Goal: Complete application form

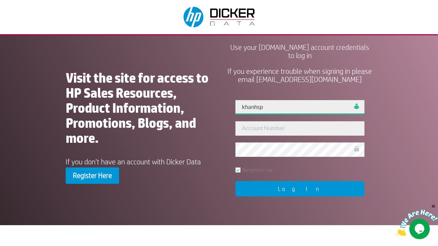
type input "khanhsp"
click at [300, 189] on input "Log In" at bounding box center [300, 188] width 129 height 15
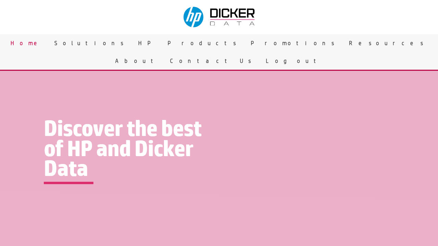
scroll to position [1227, 0]
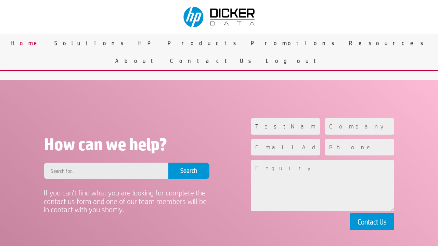
type input "TestName"
type input "TestCompany"
type input "[EMAIL_ADDRESS][DOMAIN_NAME]"
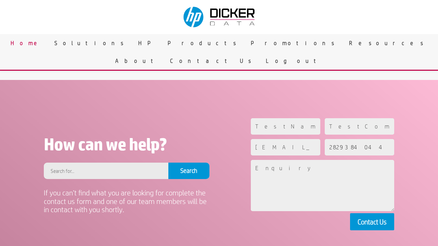
type input "2829384044"
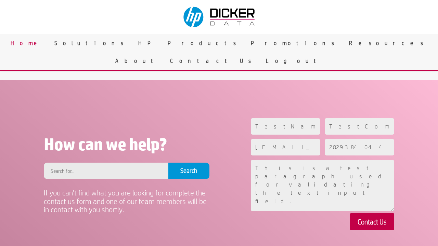
type textarea "This is a test paragraph used for validating the text input field."
click at [372, 222] on button "Contact Us" at bounding box center [372, 222] width 44 height 17
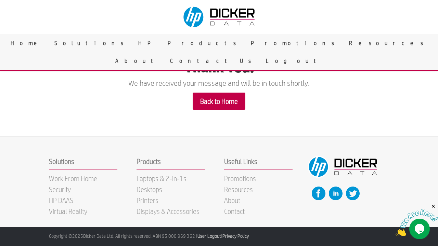
scroll to position [19, 0]
